Goal: Task Accomplishment & Management: Use online tool/utility

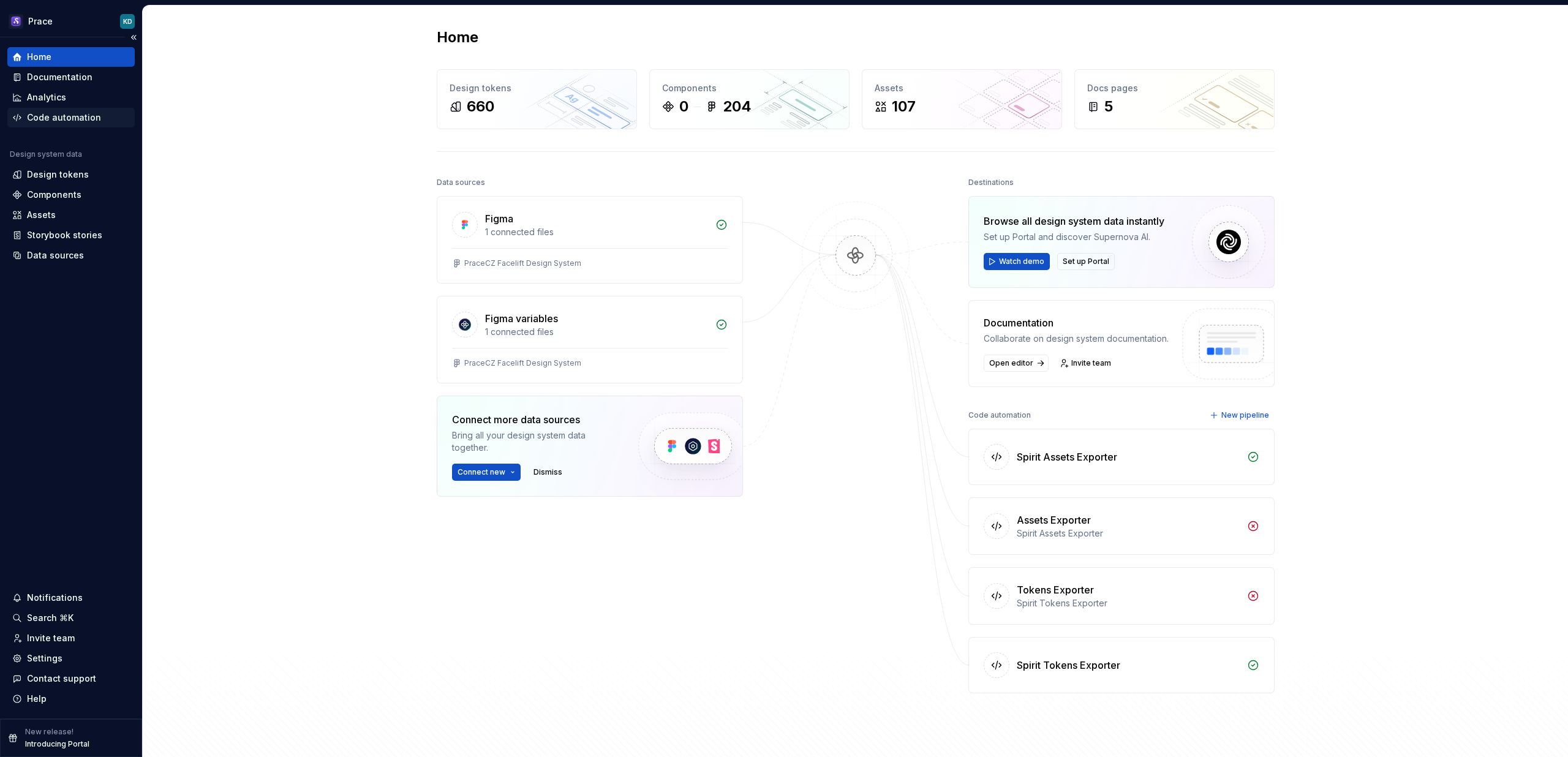
click at [77, 117] on div "Code automation" at bounding box center [63, 117] width 74 height 13
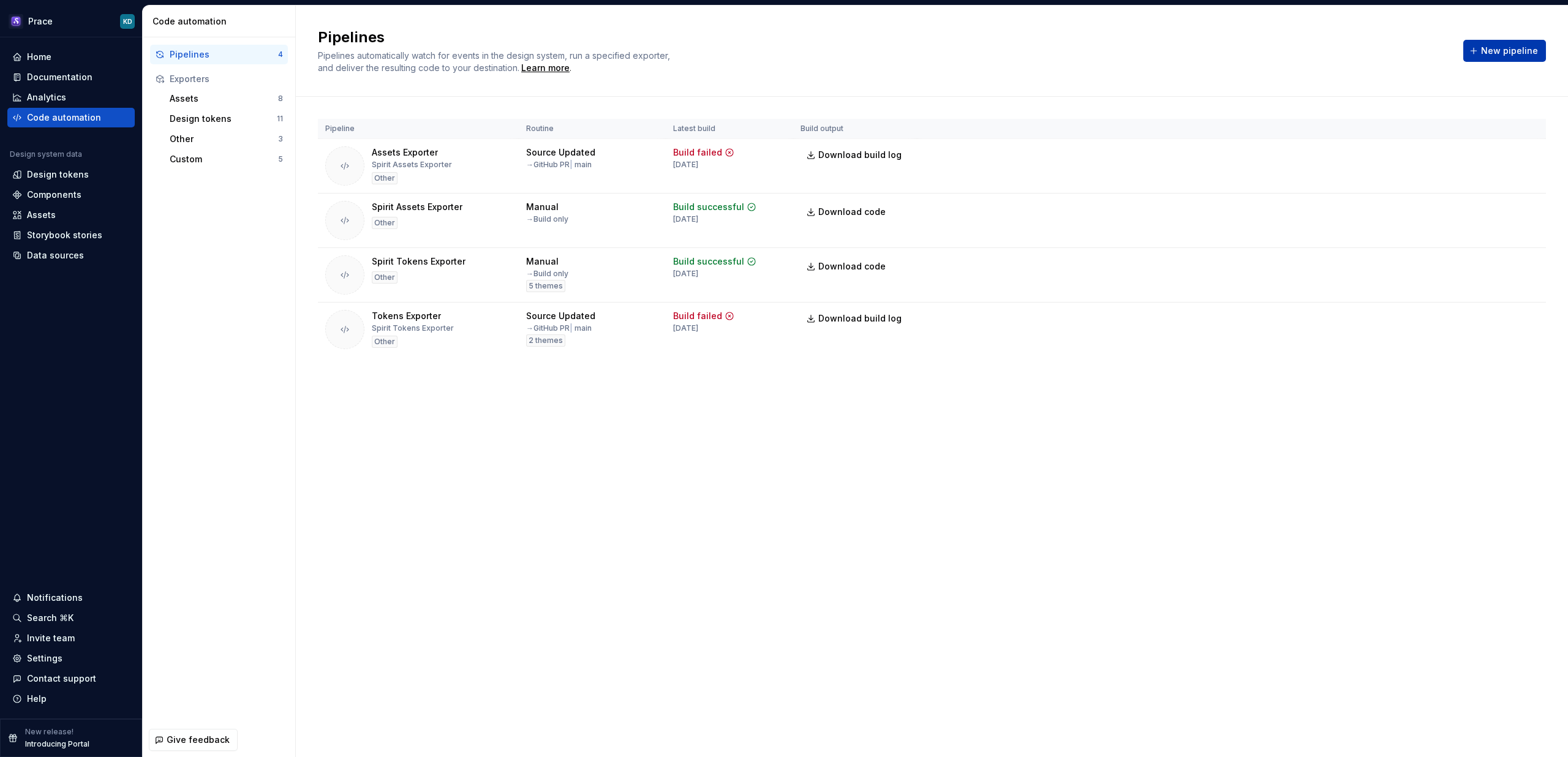
click at [1498, 47] on span "New pipeline" at bounding box center [1509, 51] width 57 height 13
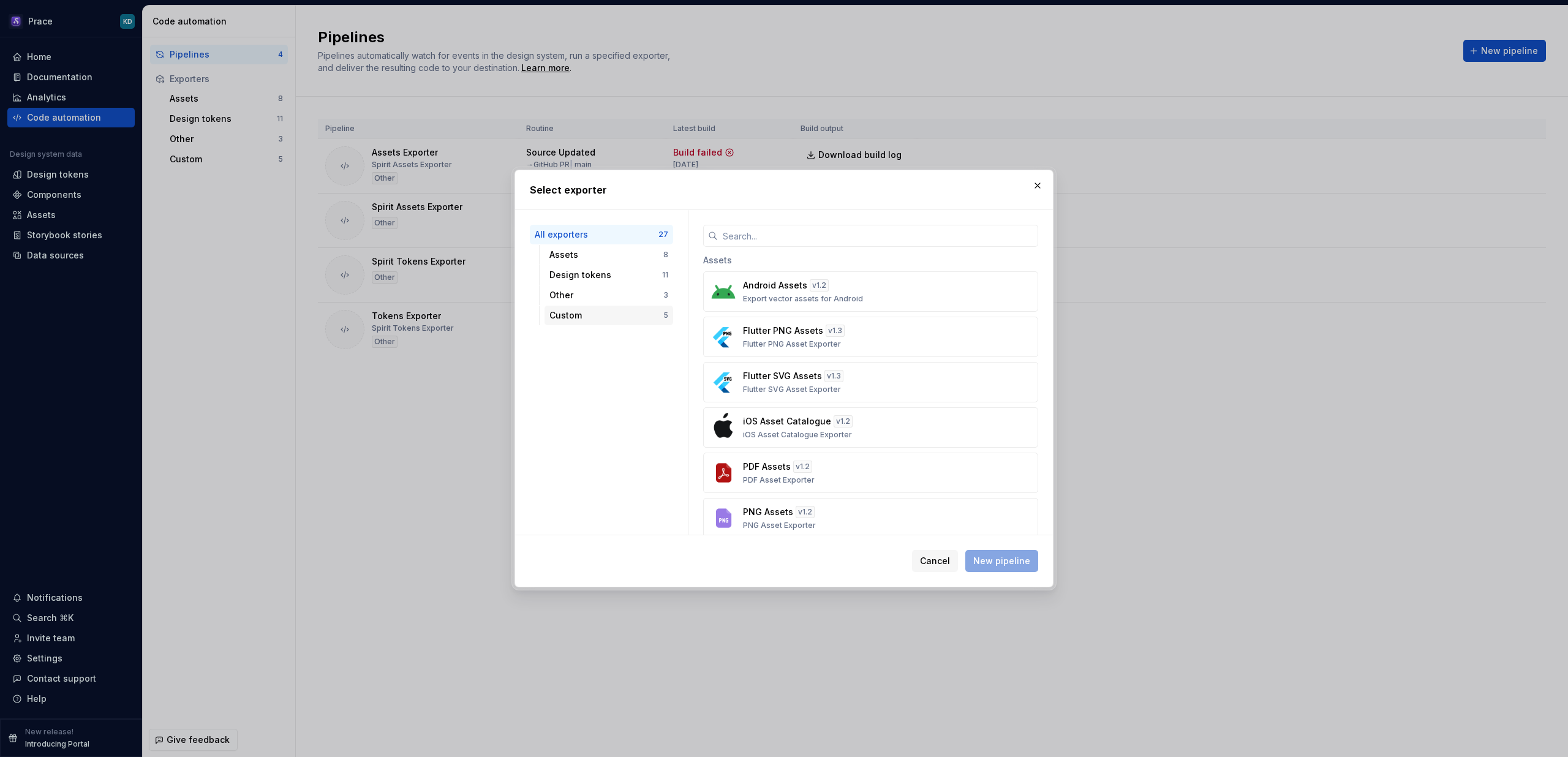
click at [629, 316] on div "Custom" at bounding box center [606, 315] width 114 height 13
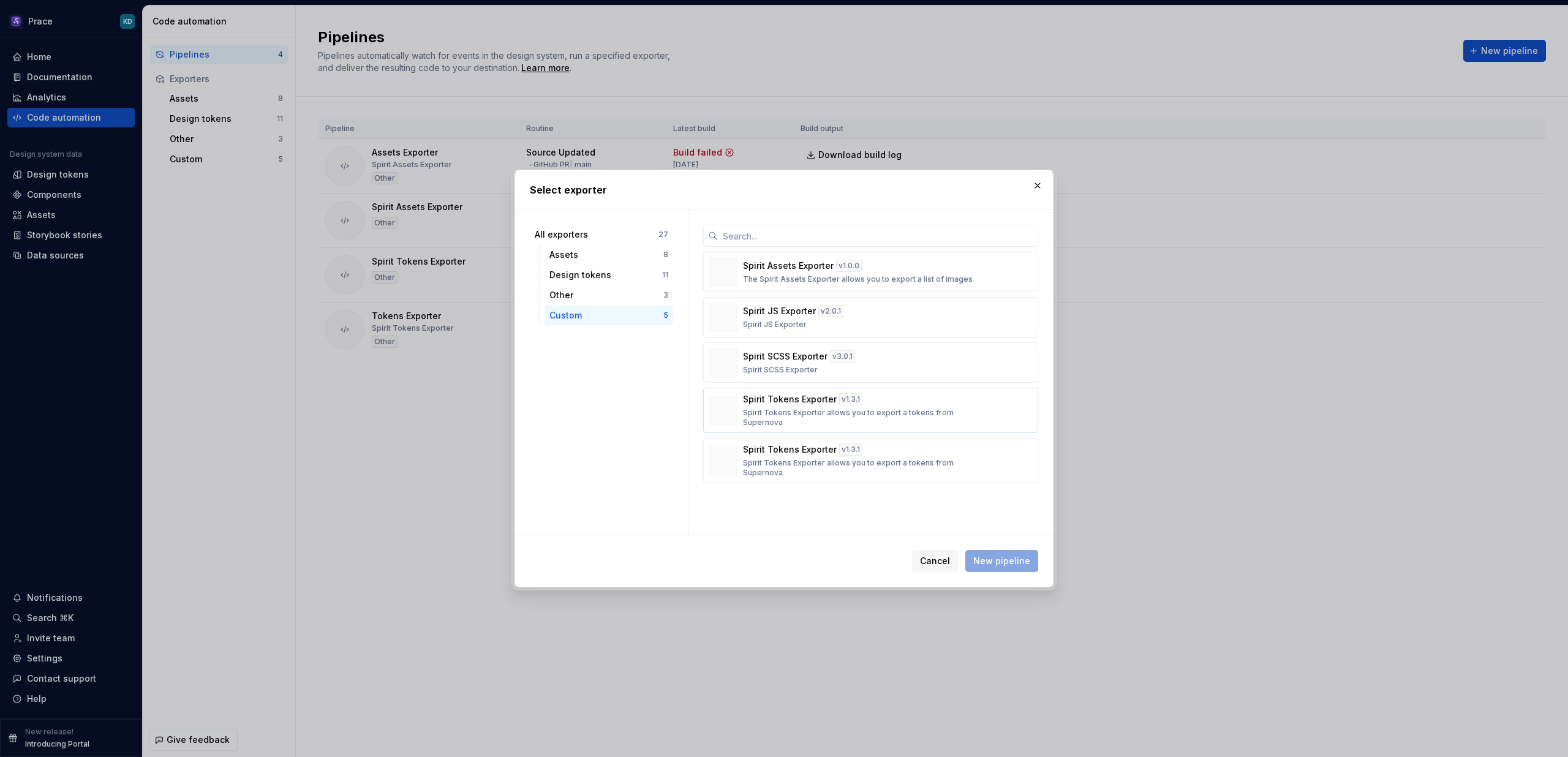
click at [804, 406] on p "Spirit Tokens Exporter" at bounding box center [789, 399] width 94 height 13
click at [1009, 560] on span "New pipeline" at bounding box center [1002, 561] width 57 height 13
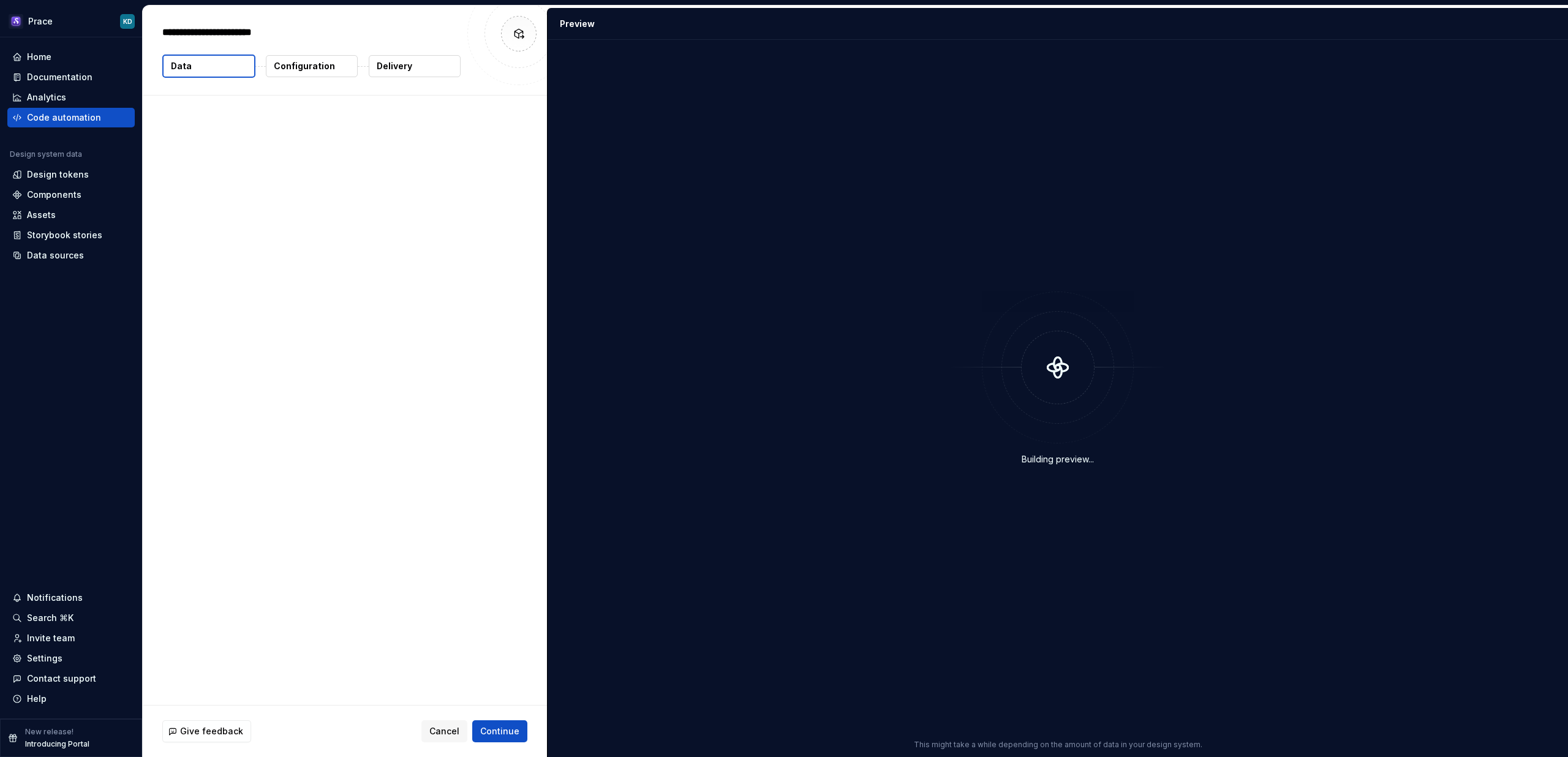
type textarea "*"
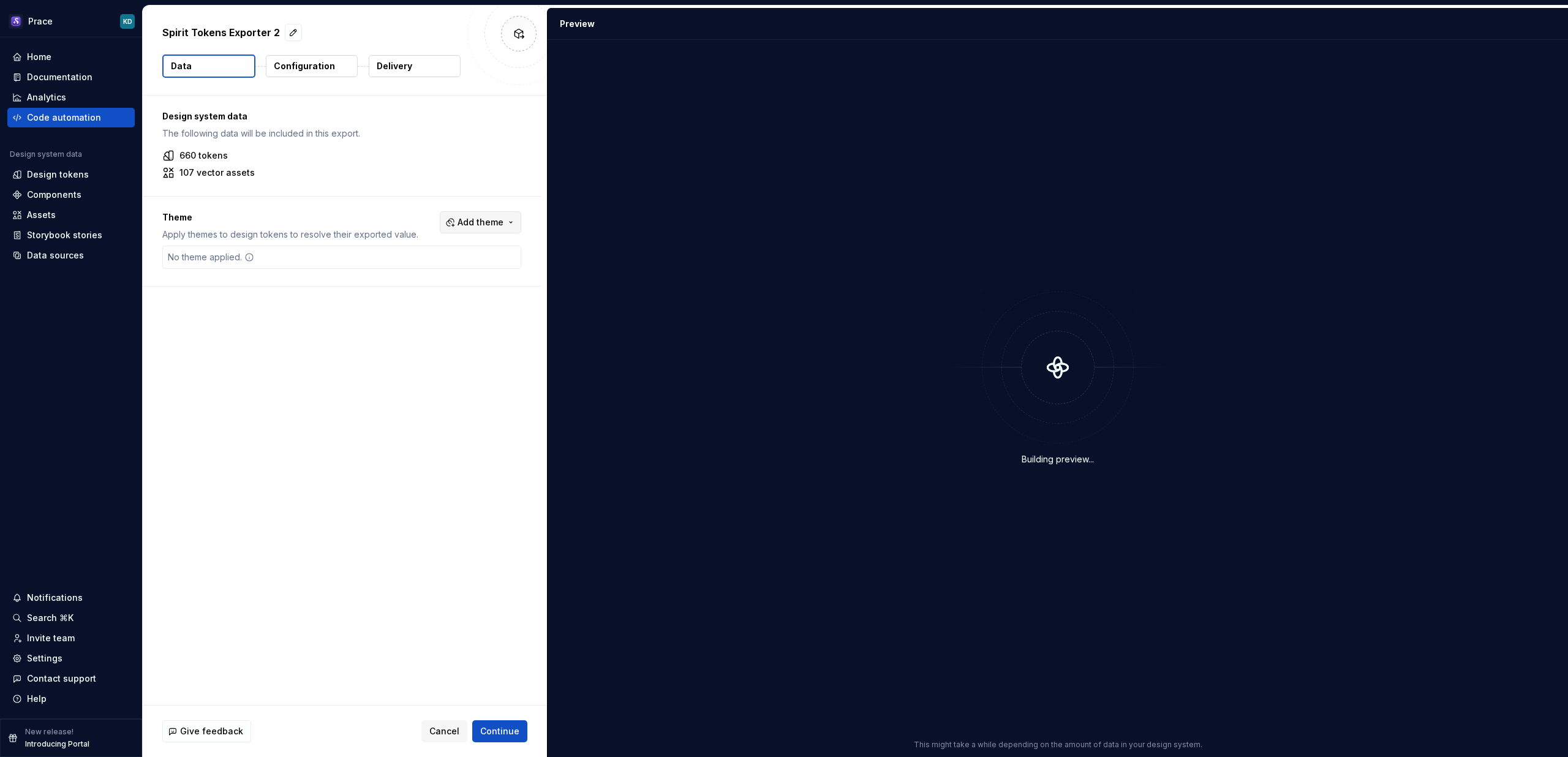
click at [468, 229] on button "Add theme" at bounding box center [480, 222] width 81 height 22
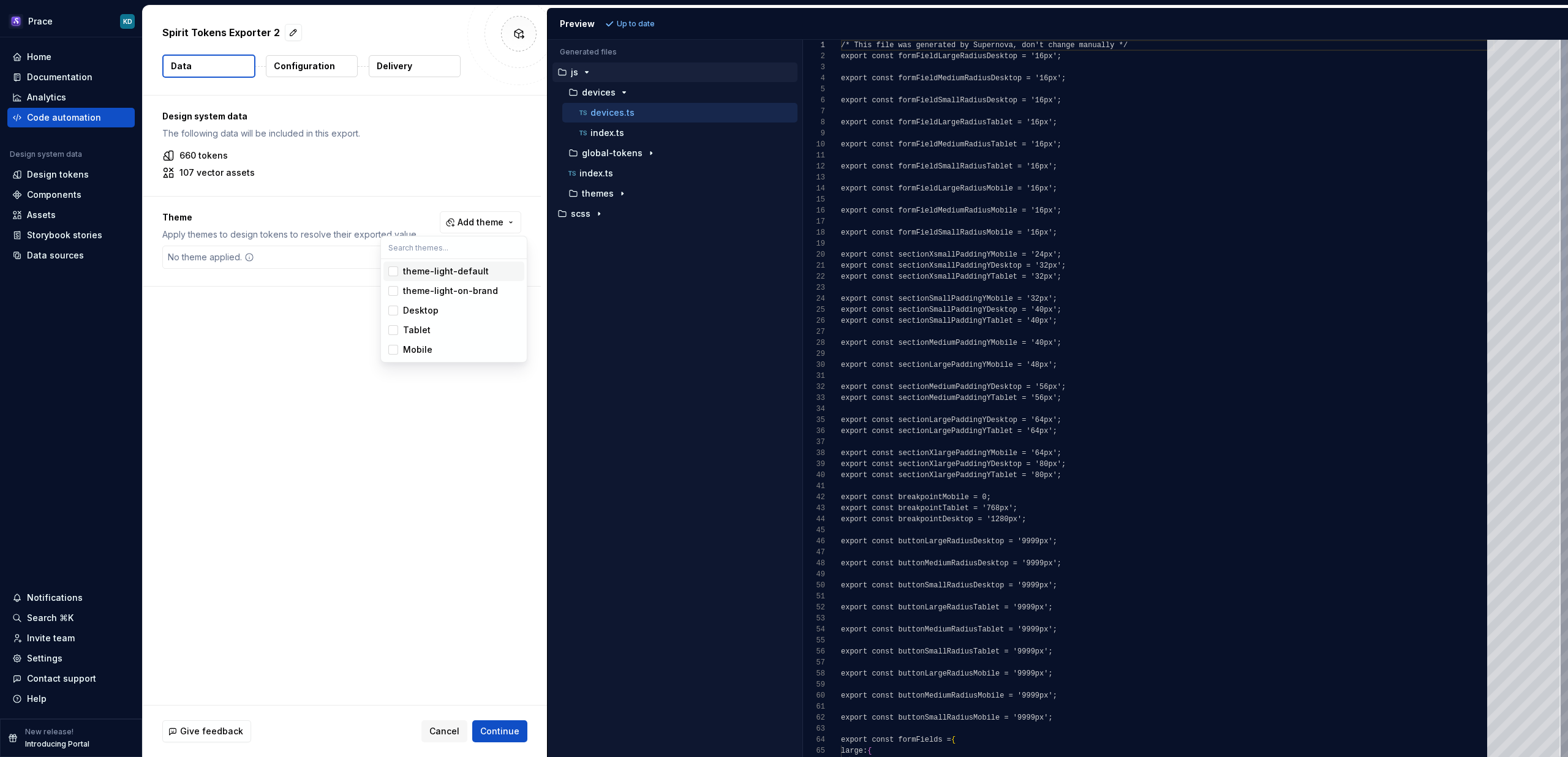
click at [419, 275] on div "theme-light-default" at bounding box center [446, 272] width 86 height 13
click at [419, 289] on div "theme-light-on-brand" at bounding box center [450, 291] width 95 height 13
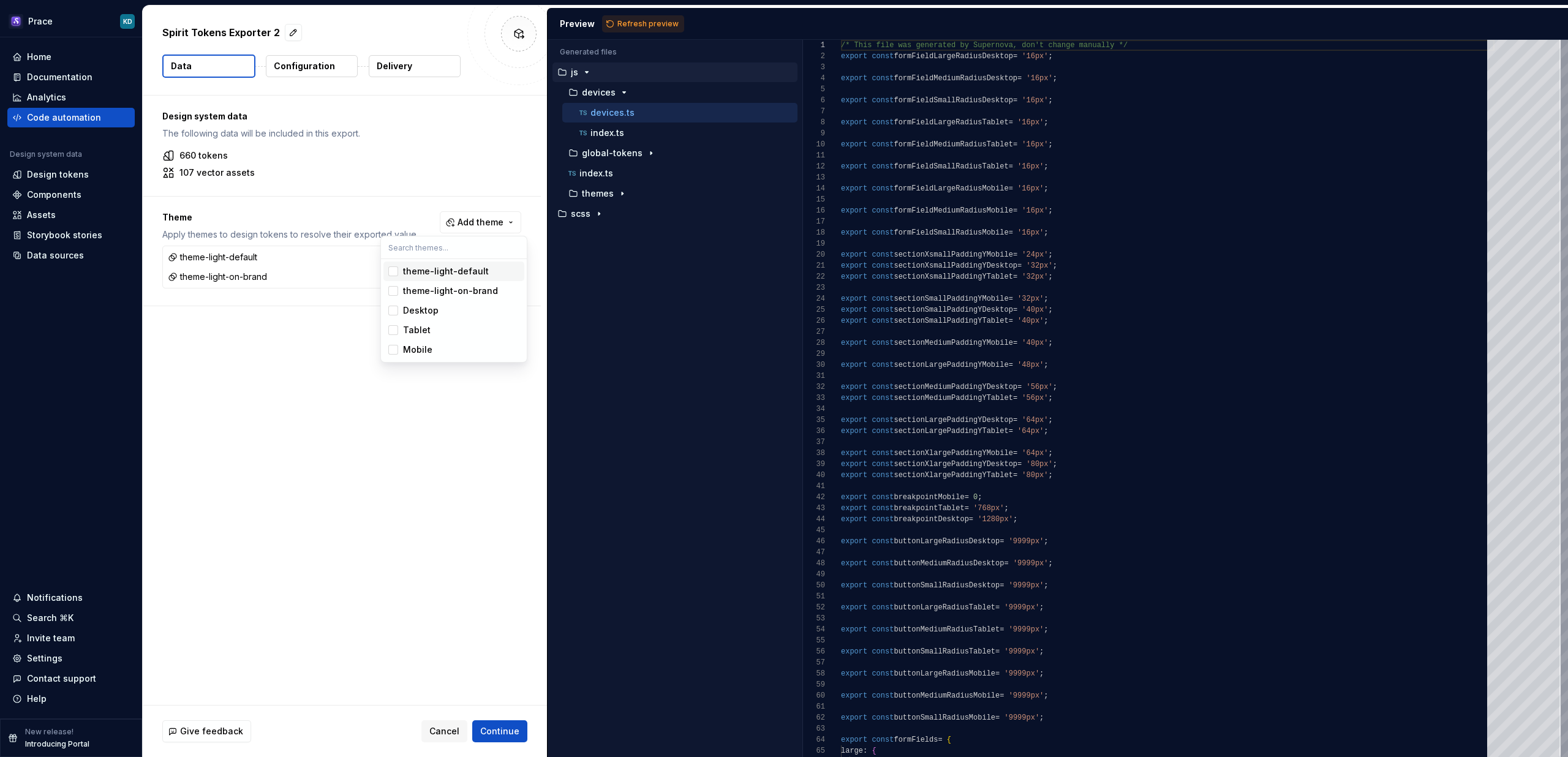
click at [293, 73] on html "Prace KD Home Documentation Analytics Code automation Design system data Design…" at bounding box center [784, 378] width 1568 height 757
click at [308, 69] on p "Configuration" at bounding box center [304, 67] width 61 height 13
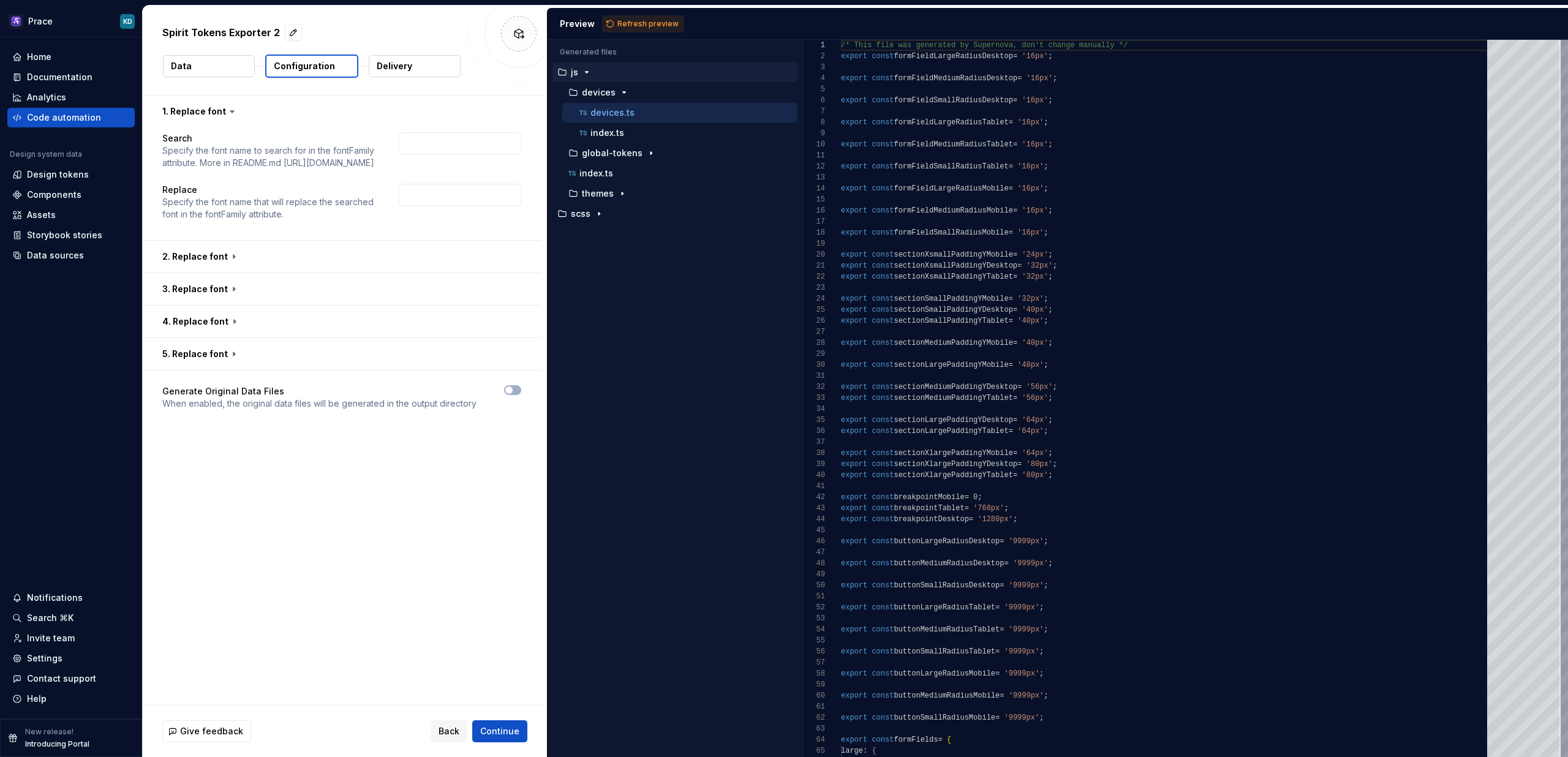
click at [427, 63] on button "Delivery" at bounding box center [414, 66] width 92 height 22
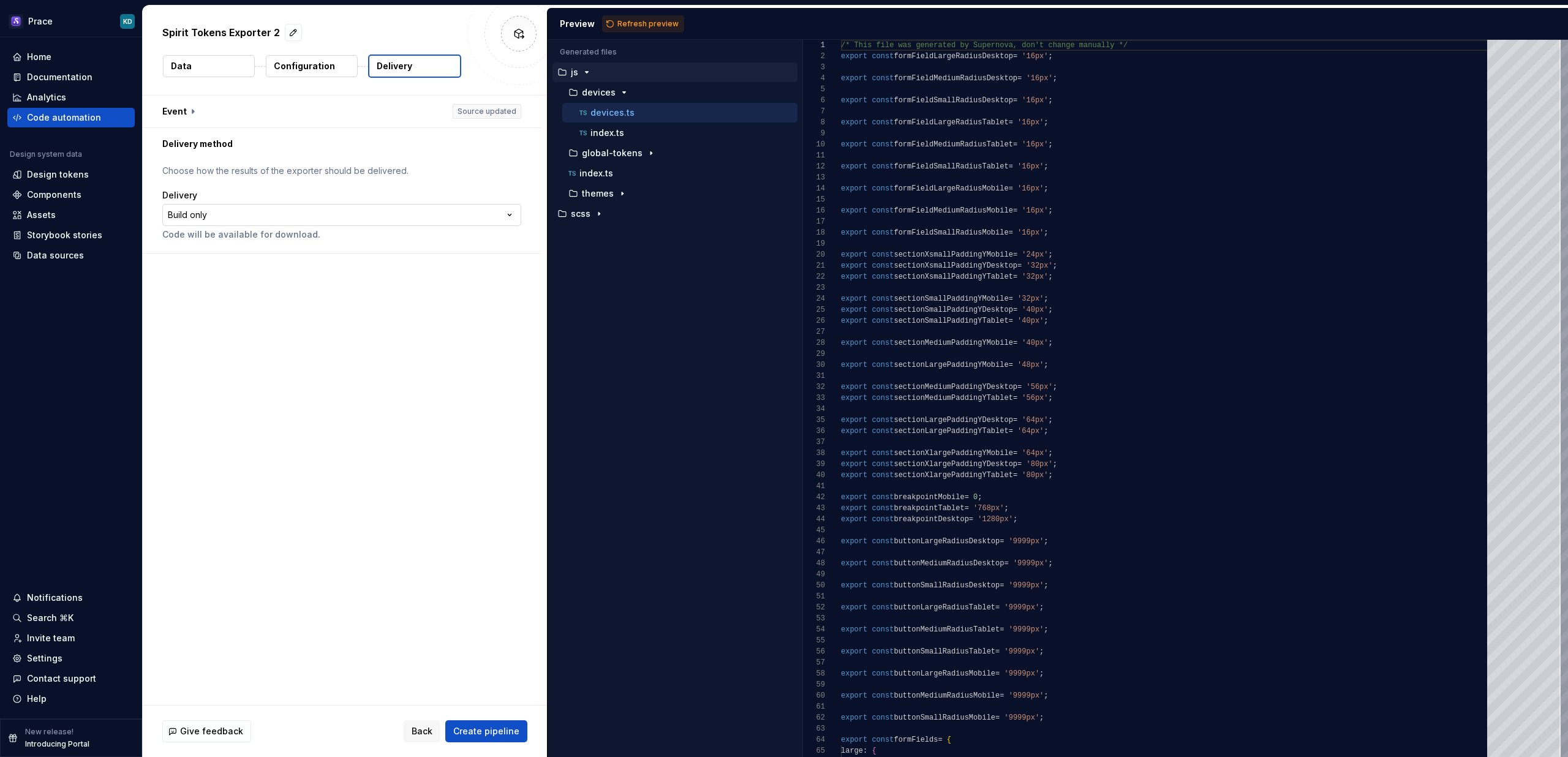
click at [430, 219] on html "**********" at bounding box center [784, 378] width 1568 height 757
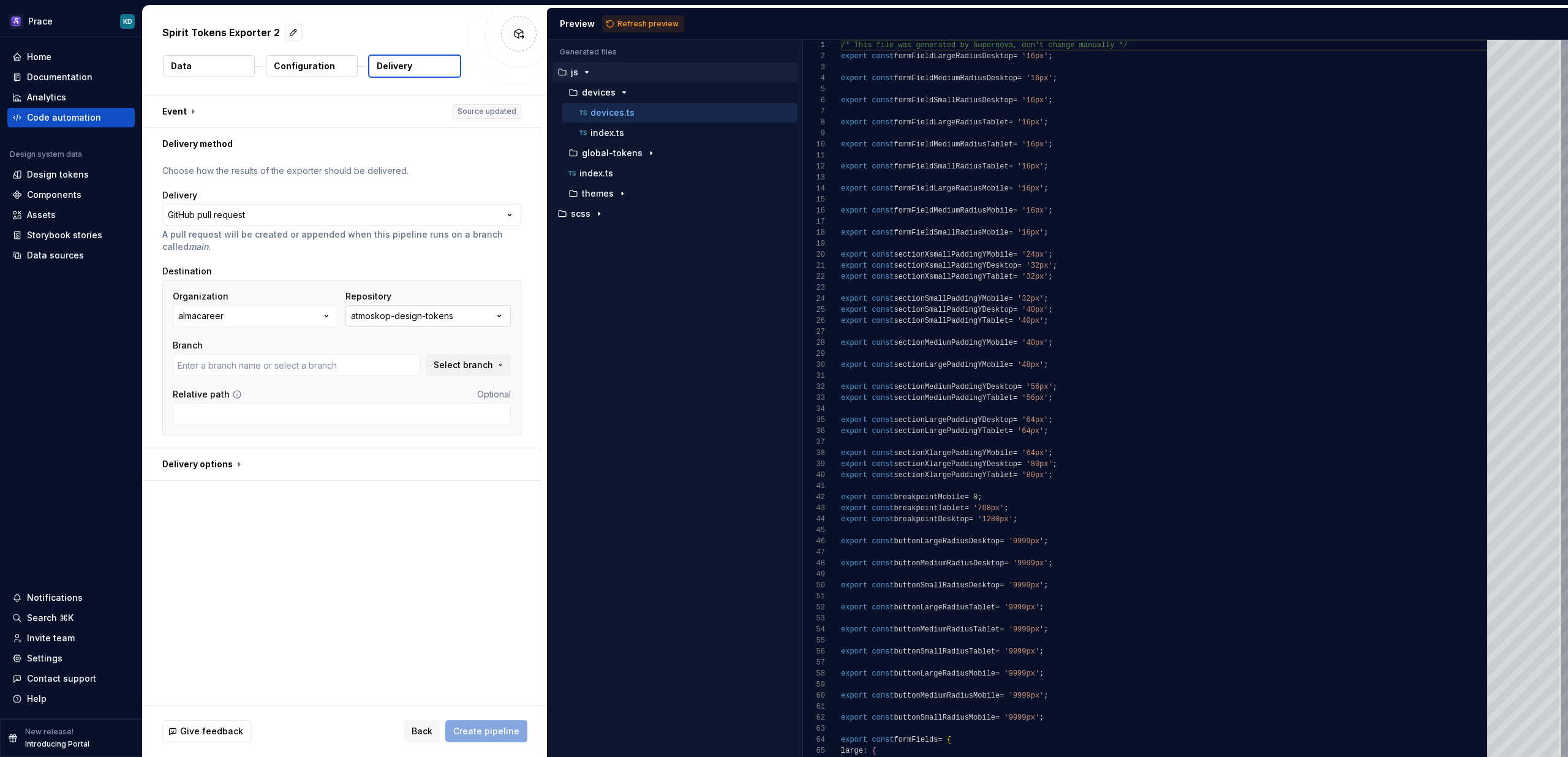
click at [380, 317] on div "atmoskop-design-tokens" at bounding box center [401, 316] width 102 height 13
click at [505, 340] on span "Fetch latest" at bounding box center [515, 341] width 42 height 10
click at [298, 308] on button "almacareer" at bounding box center [255, 316] width 165 height 22
